Goal: Task Accomplishment & Management: Manage account settings

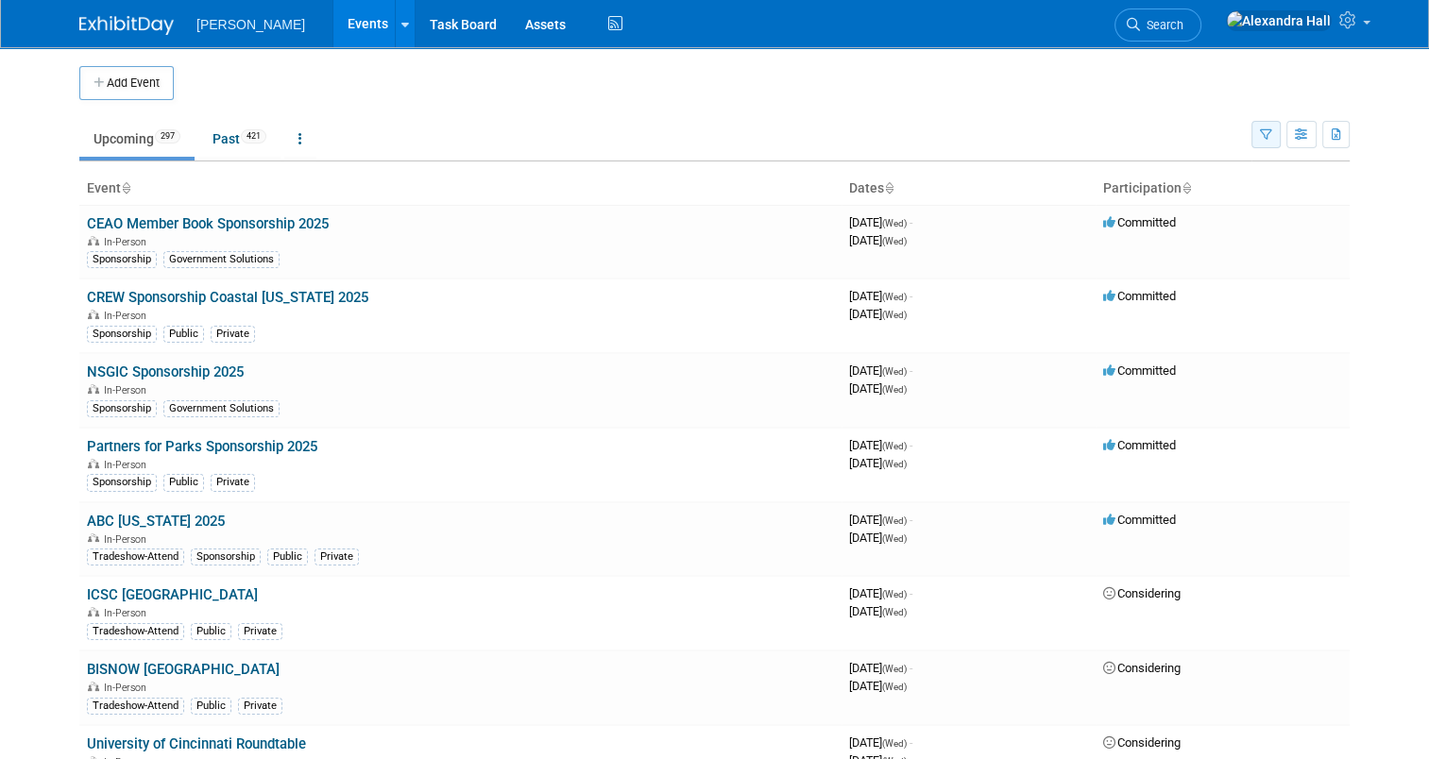
click at [1272, 136] on icon "button" at bounding box center [1266, 135] width 12 height 12
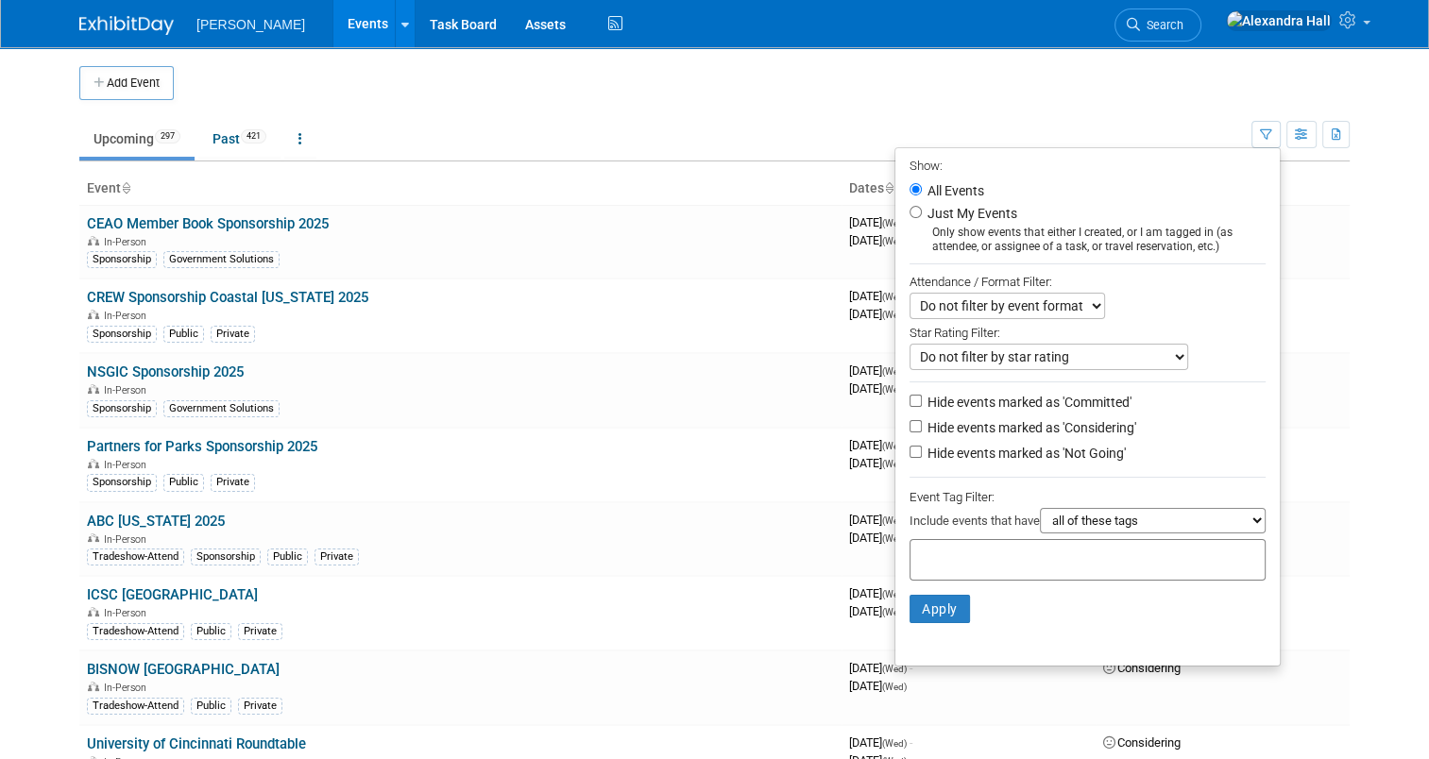
click at [963, 574] on div at bounding box center [1088, 560] width 356 height 42
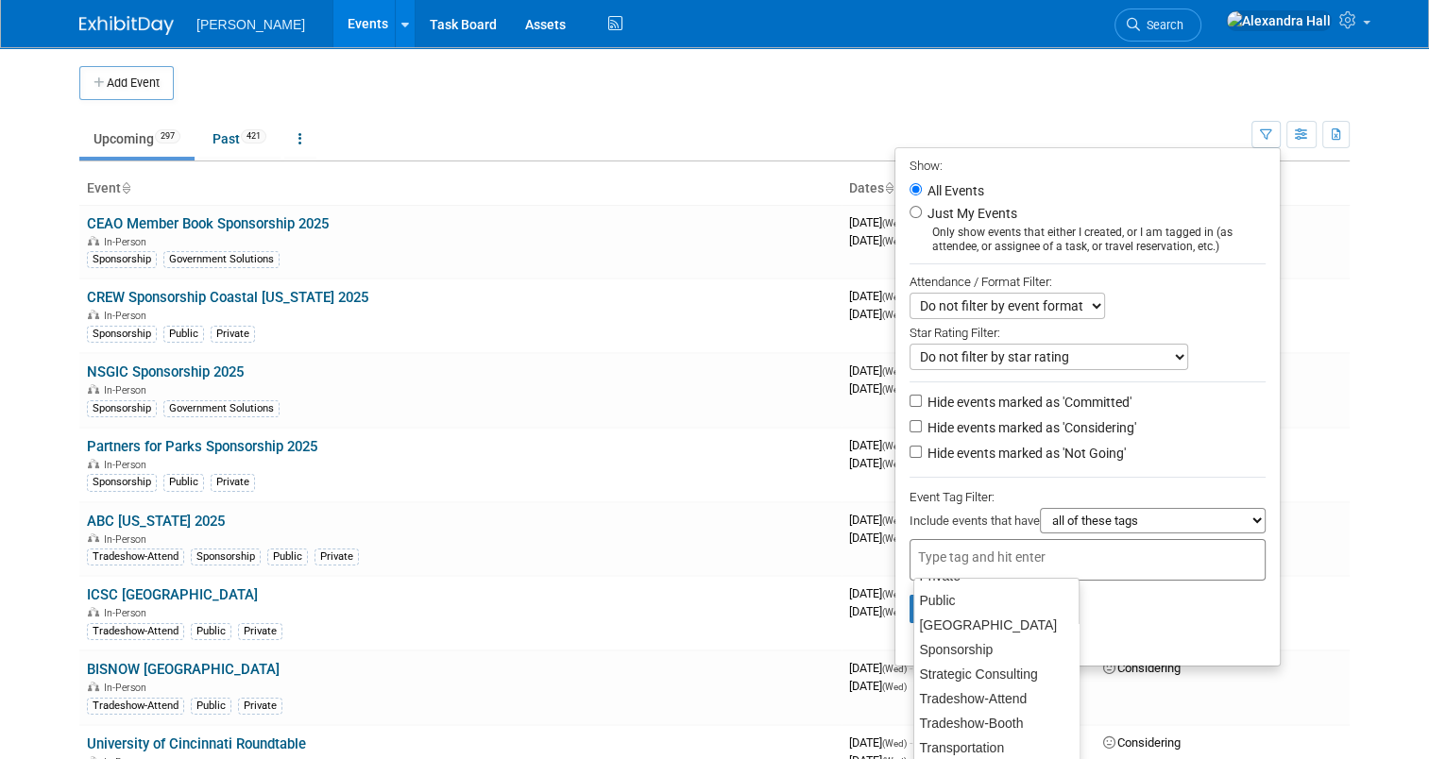
scroll to position [417, 0]
click at [1160, 623] on li "Apply Clear Filters" at bounding box center [1087, 609] width 384 height 57
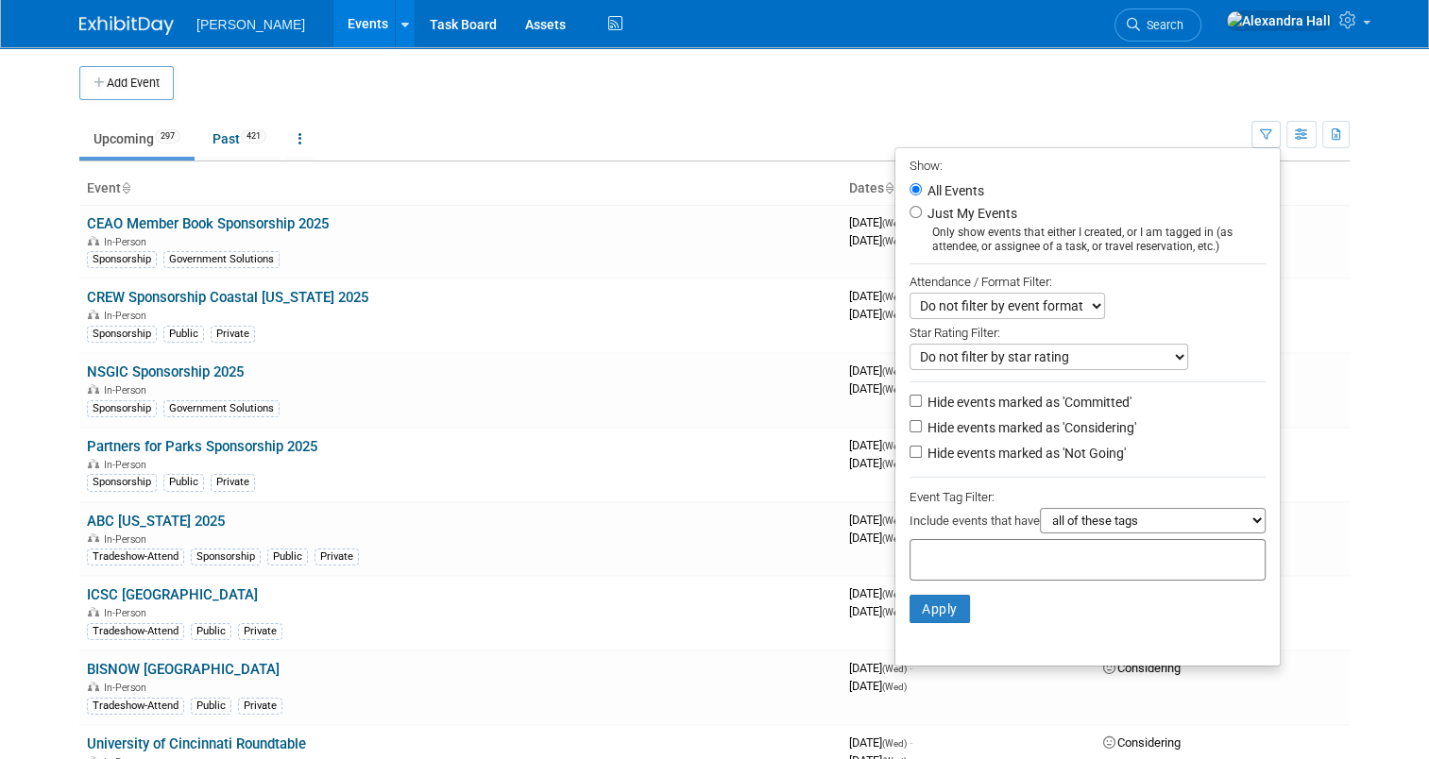
click at [1095, 559] on div at bounding box center [1088, 560] width 356 height 42
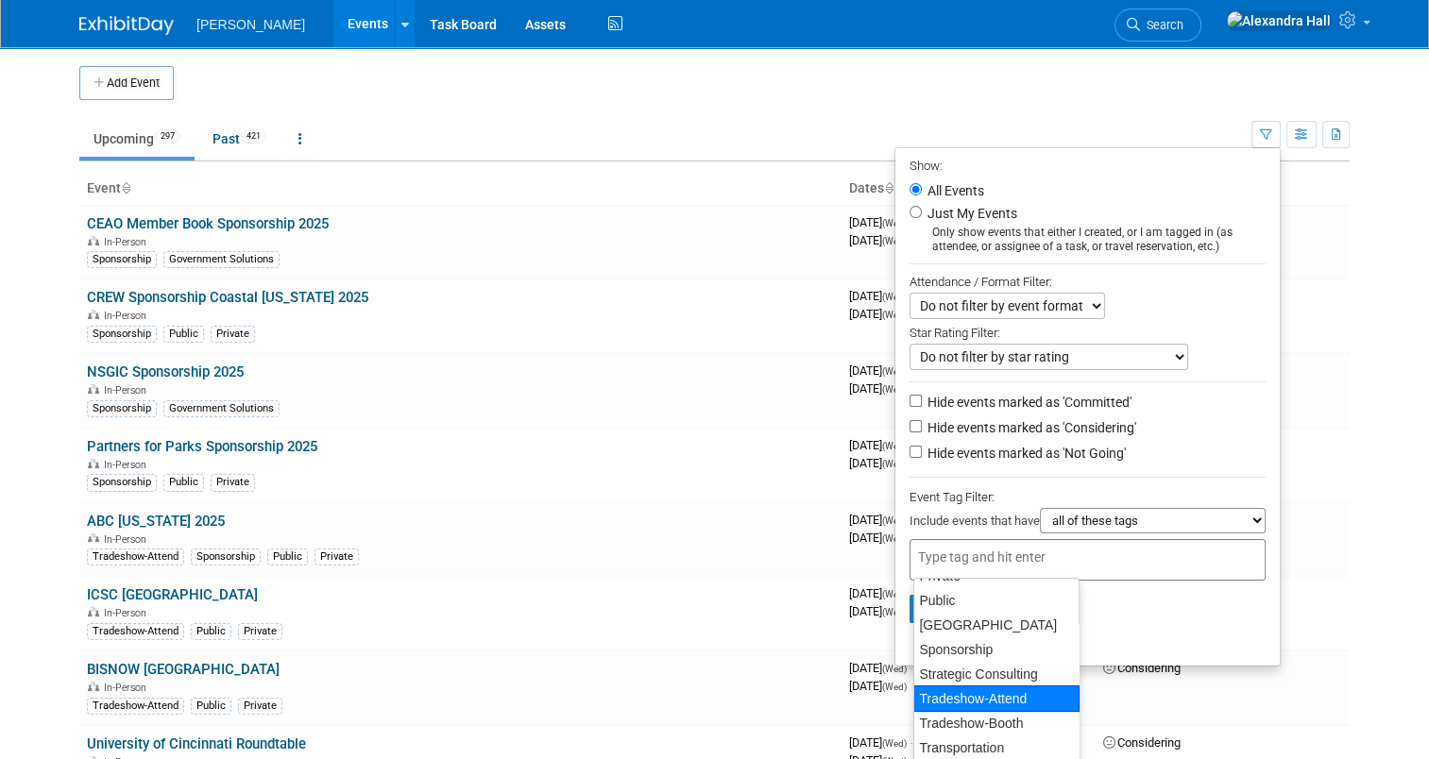
scroll to position [248, 0]
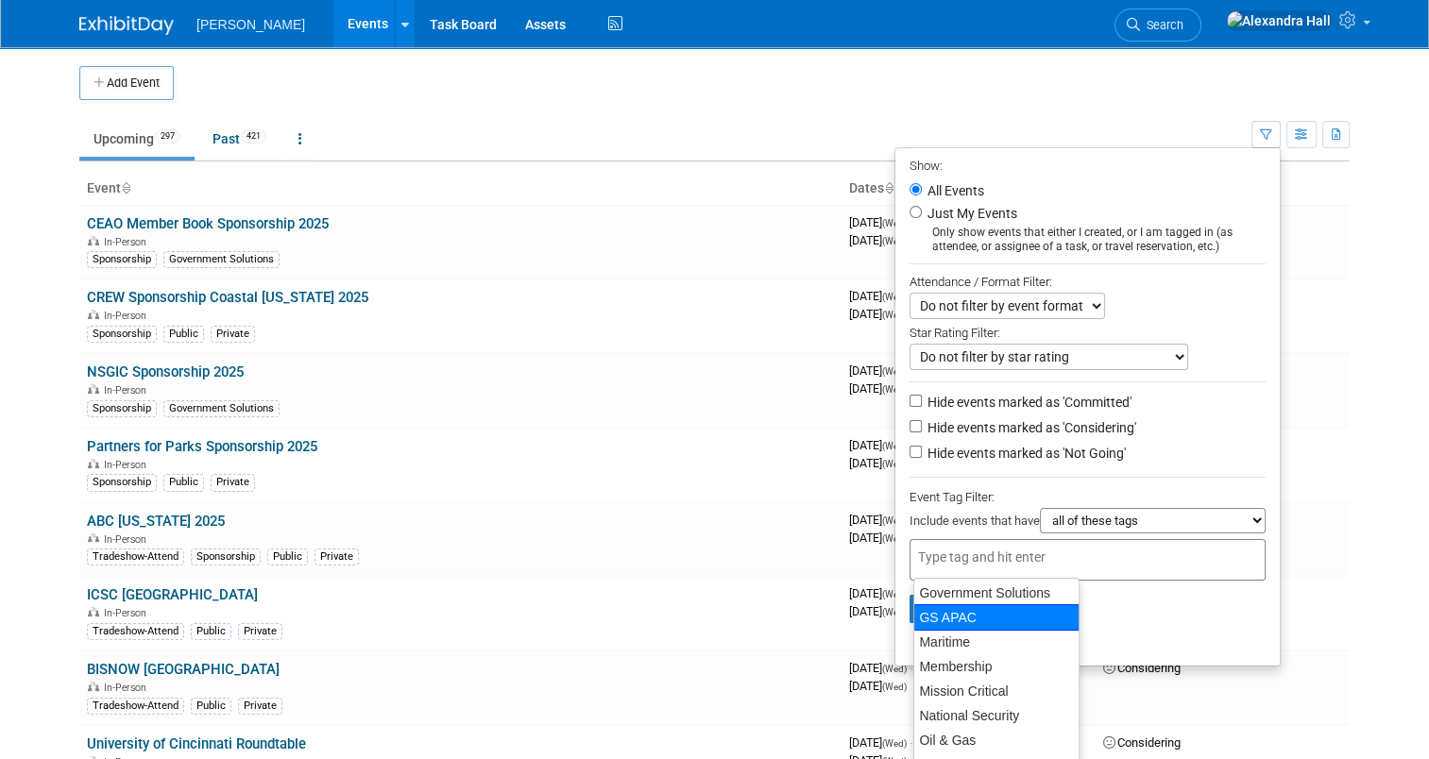
click at [971, 612] on div "GS APAC" at bounding box center [996, 617] width 166 height 26
type input "GS APAC"
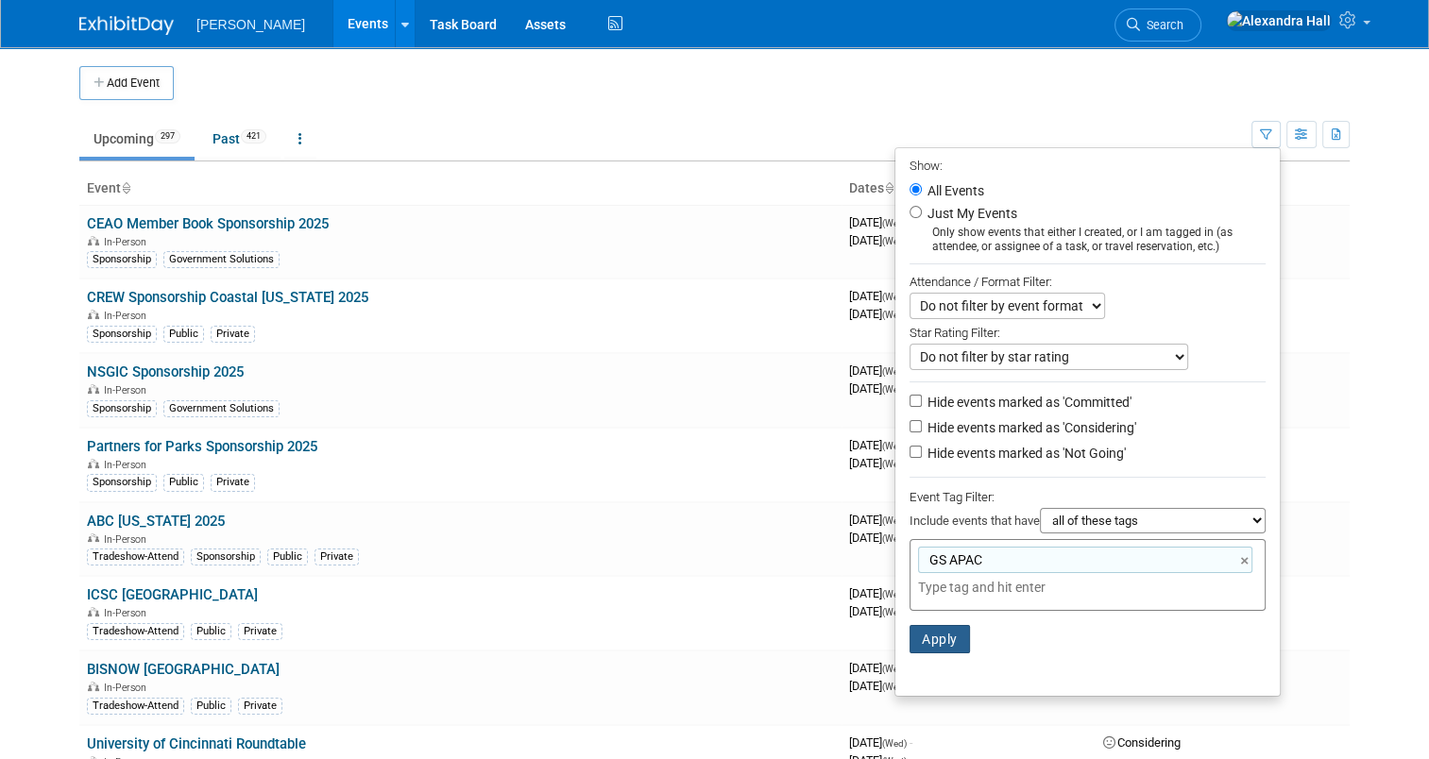
click at [950, 633] on button "Apply" at bounding box center [940, 639] width 60 height 28
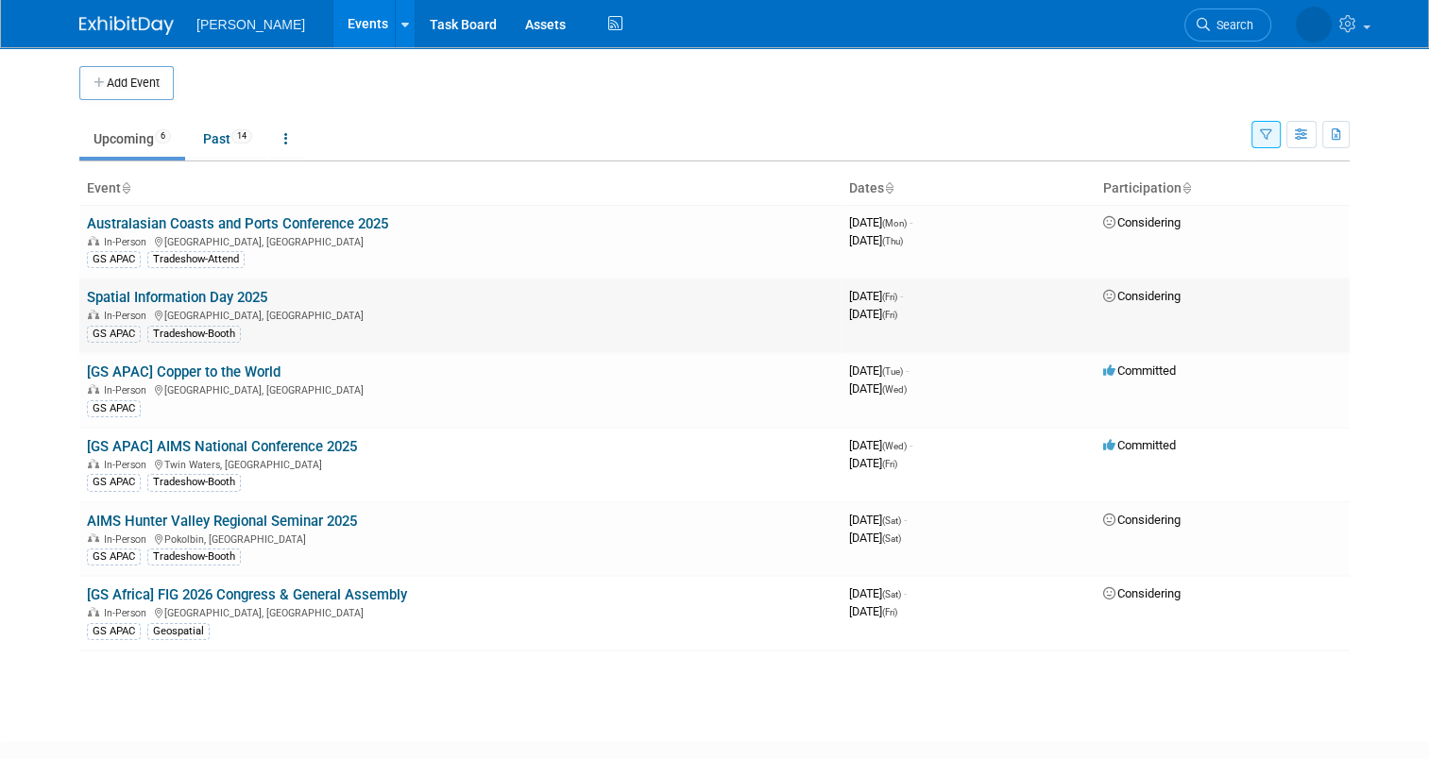
click at [208, 296] on link "Spatial Information Day 2025" at bounding box center [177, 297] width 180 height 17
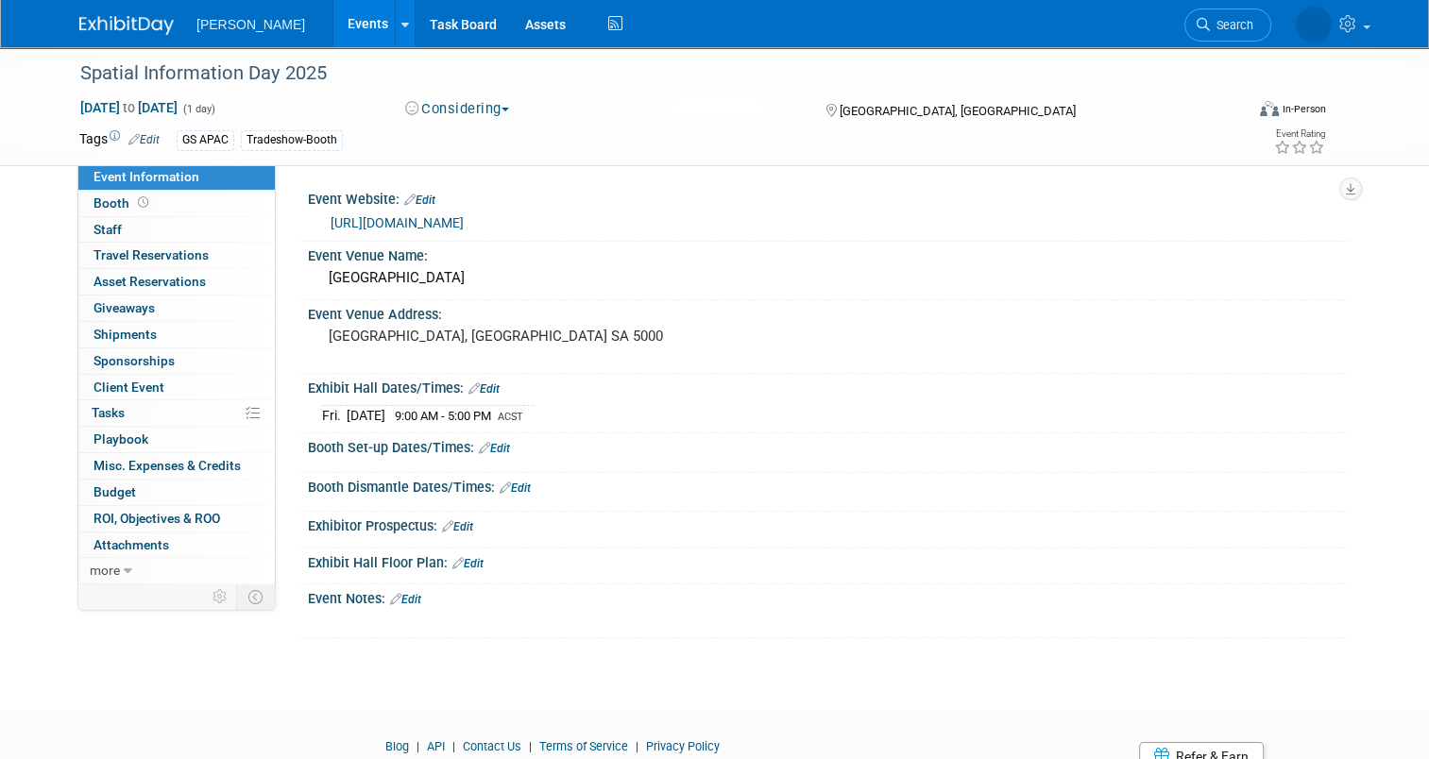
click at [521, 106] on div "Considering Committed Considering Not Going" at bounding box center [597, 109] width 397 height 21
click at [485, 118] on button "Considering" at bounding box center [458, 109] width 118 height 20
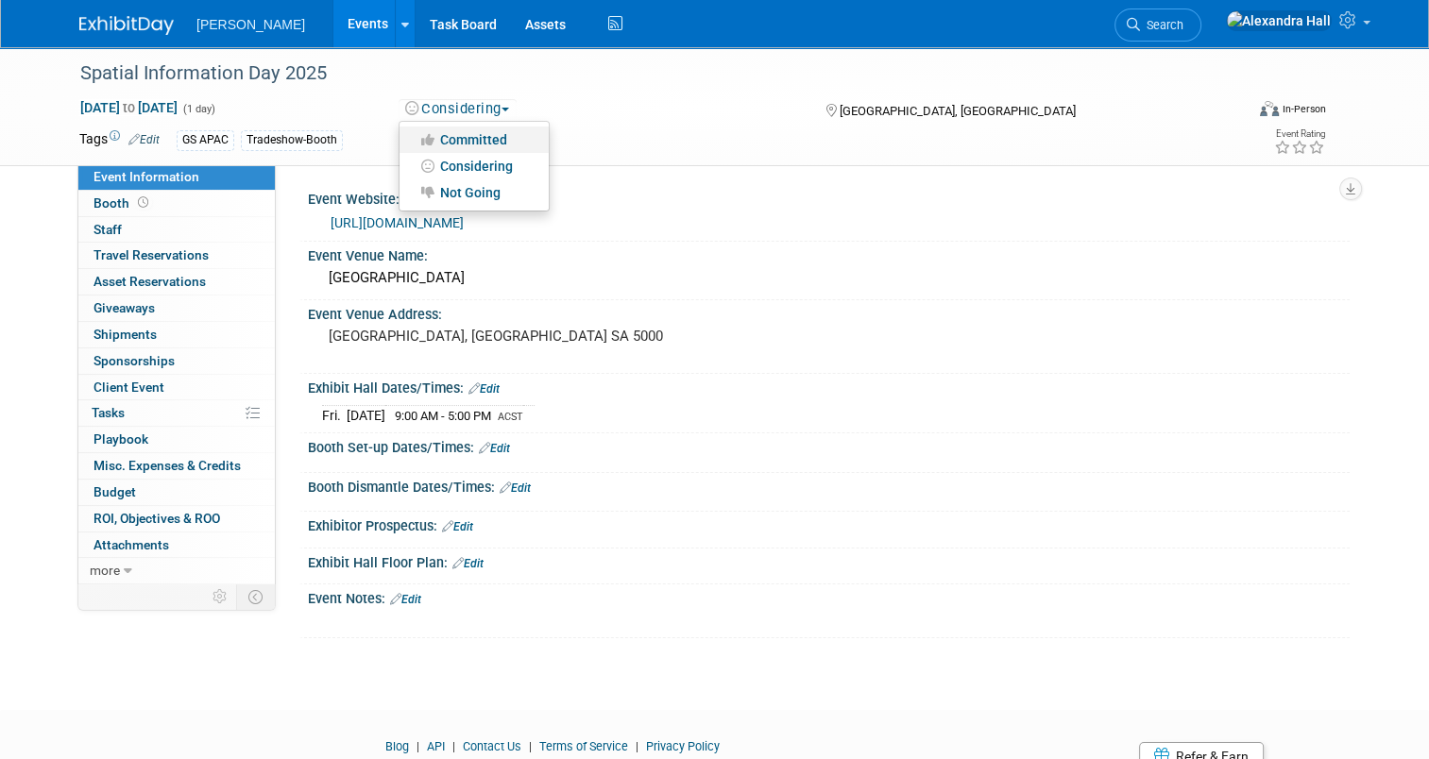
click at [483, 130] on link "Committed" at bounding box center [474, 140] width 149 height 26
click at [429, 665] on div "Spatial Information Day 2025 Aug 22, 2025 to Aug 22, 2025 (1 day) Aug 22, 2025 …" at bounding box center [714, 361] width 1429 height 629
click at [453, 215] on link "https://geospatialcouncil.org.au/event/?event_id=E049" at bounding box center [397, 222] width 133 height 15
click at [450, 226] on link "https://geospatialcouncil.org.au/event/?event_id=E049" at bounding box center [397, 222] width 133 height 15
